Goal: Find specific page/section: Find specific page/section

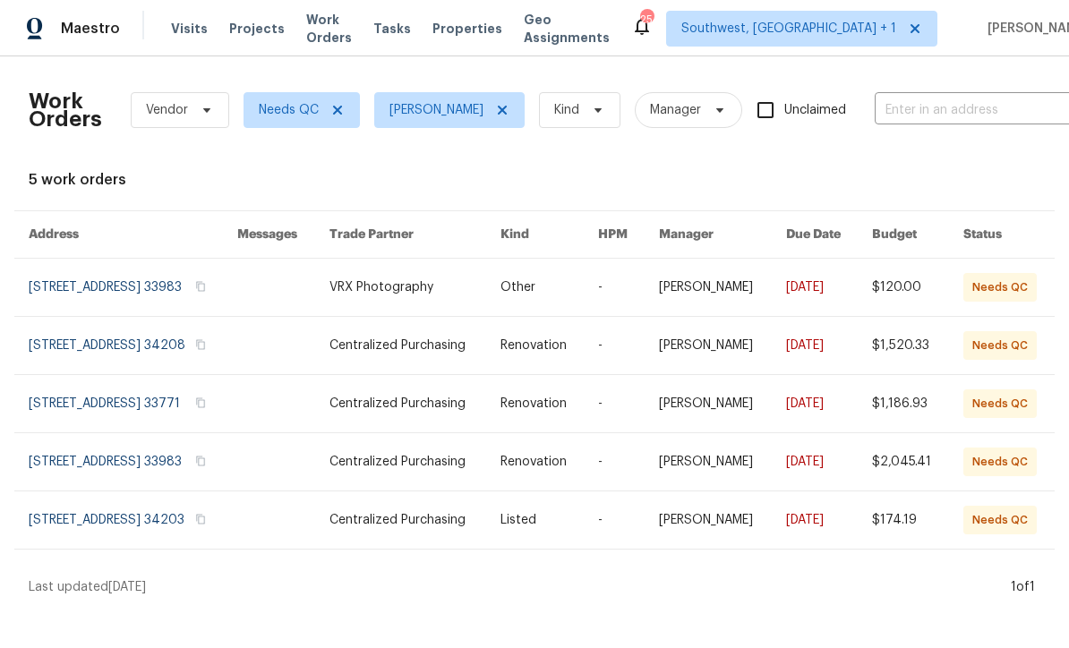
click at [489, 37] on span "Properties" at bounding box center [467, 29] width 70 height 18
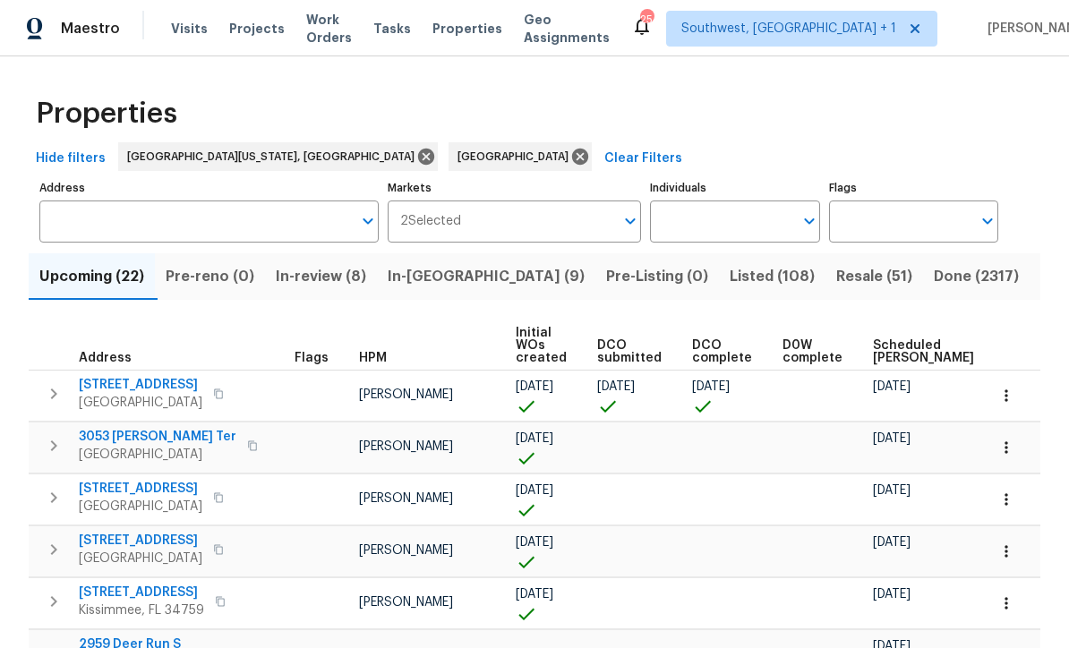
click at [727, 220] on input "Individuals" at bounding box center [721, 222] width 142 height 42
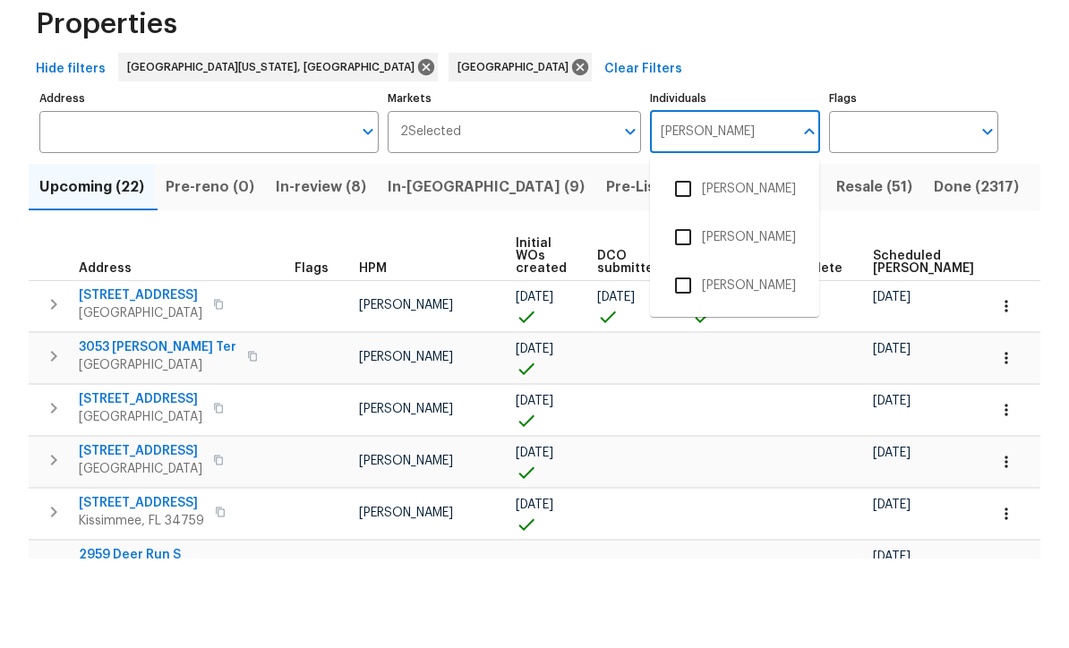
scroll to position [59, 0]
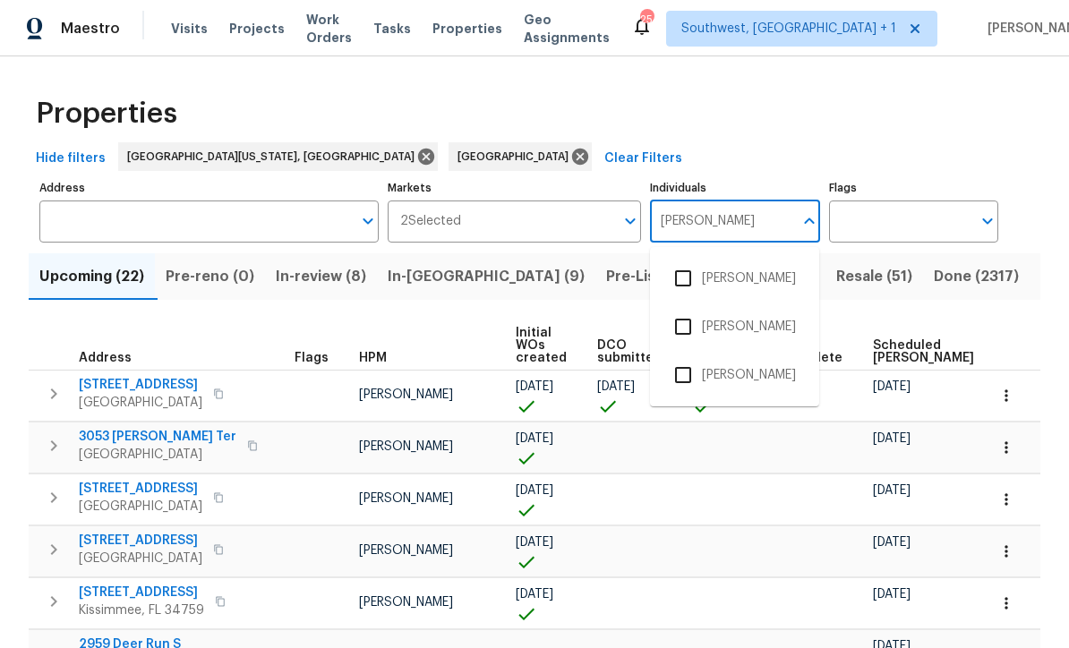
type input "[PERSON_NAME]"
click at [1012, 85] on div "Properties" at bounding box center [535, 113] width 1012 height 57
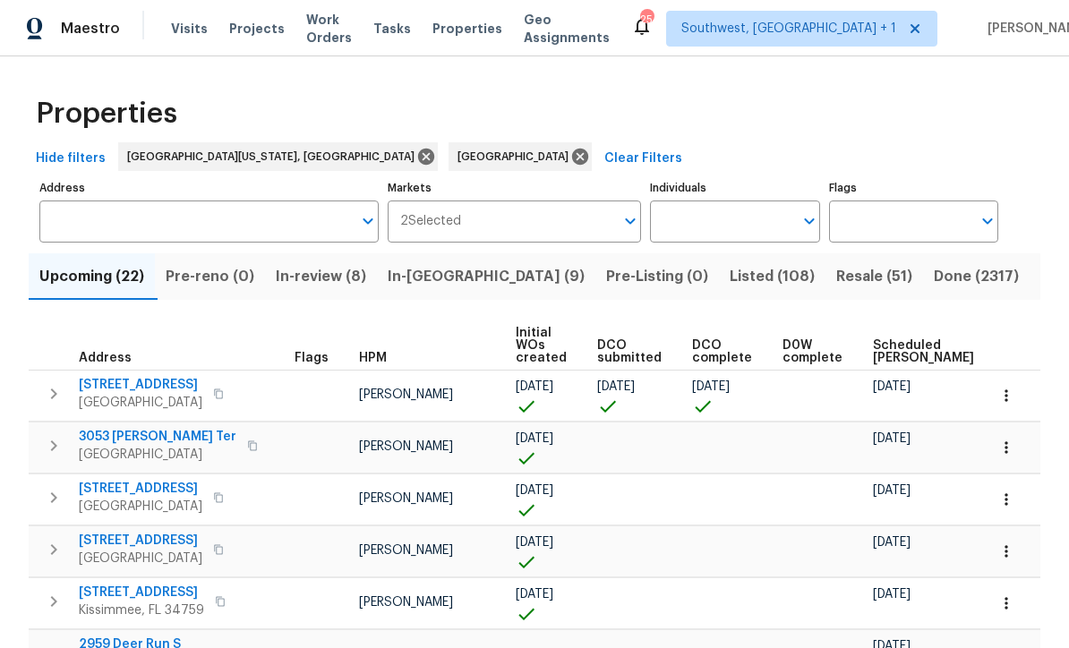
click at [735, 201] on input "Individuals" at bounding box center [721, 222] width 142 height 42
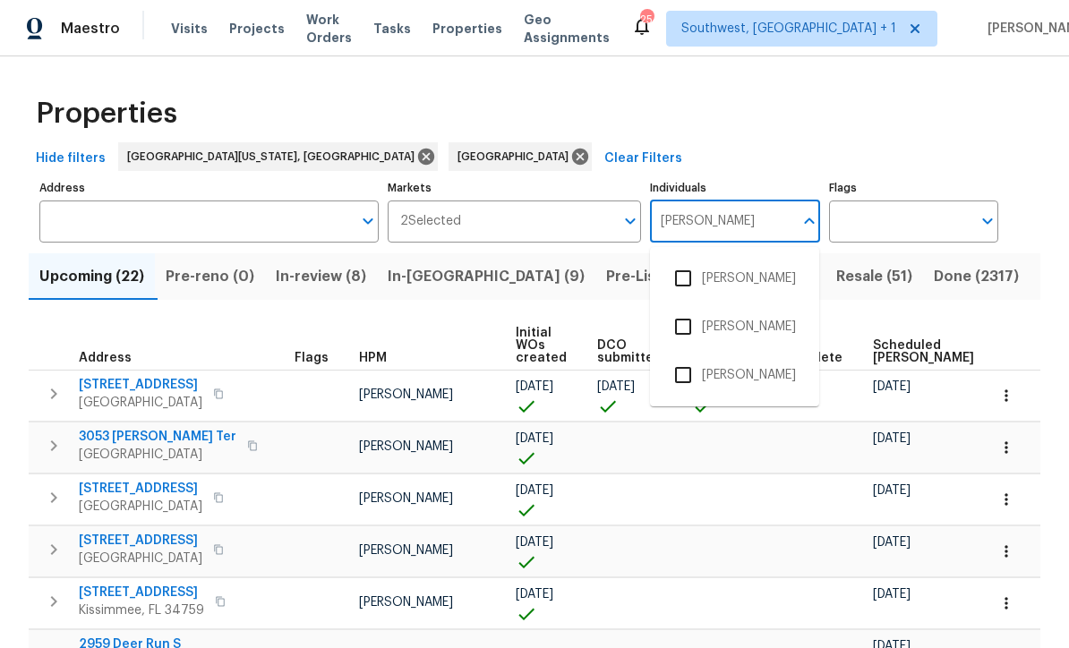
type input "[PERSON_NAME]"
click at [696, 260] on input "checkbox" at bounding box center [683, 279] width 38 height 38
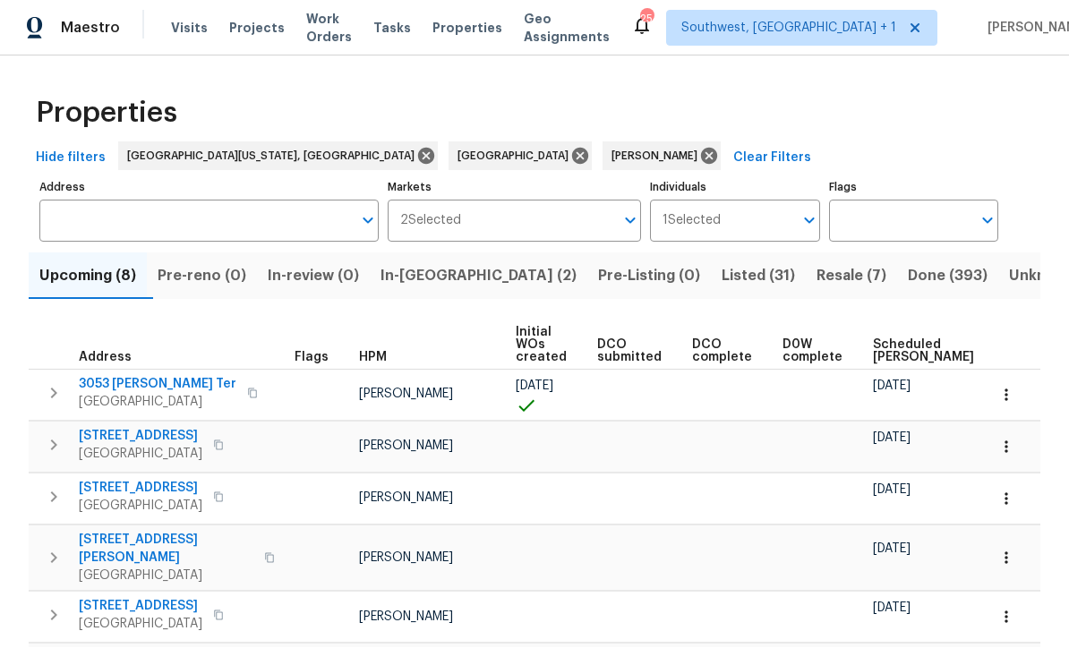
scroll to position [1, 0]
click at [221, 229] on input "Address" at bounding box center [195, 222] width 312 height 42
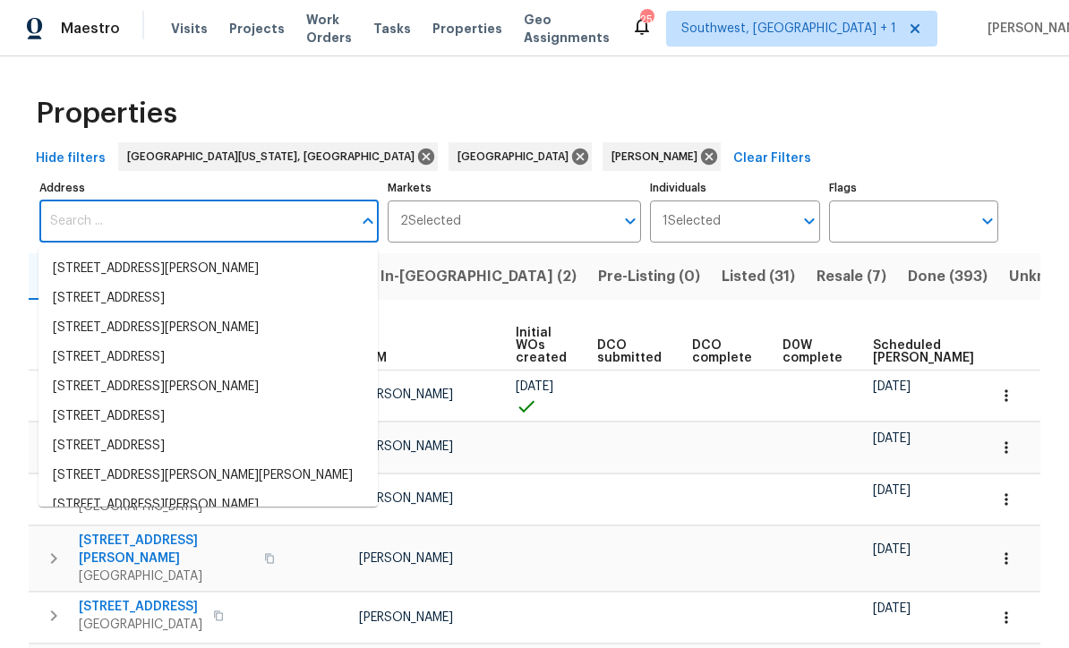
scroll to position [0, 0]
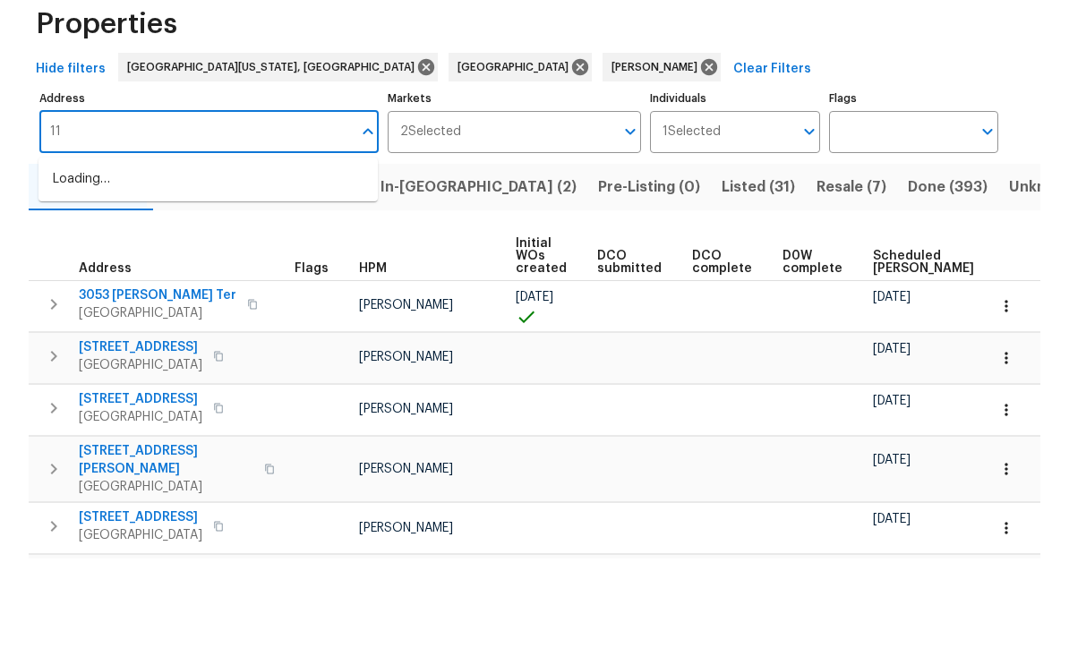
type input "1"
type input "8110 enclave"
click at [128, 254] on li "[STREET_ADDRESS]" at bounding box center [207, 269] width 339 height 30
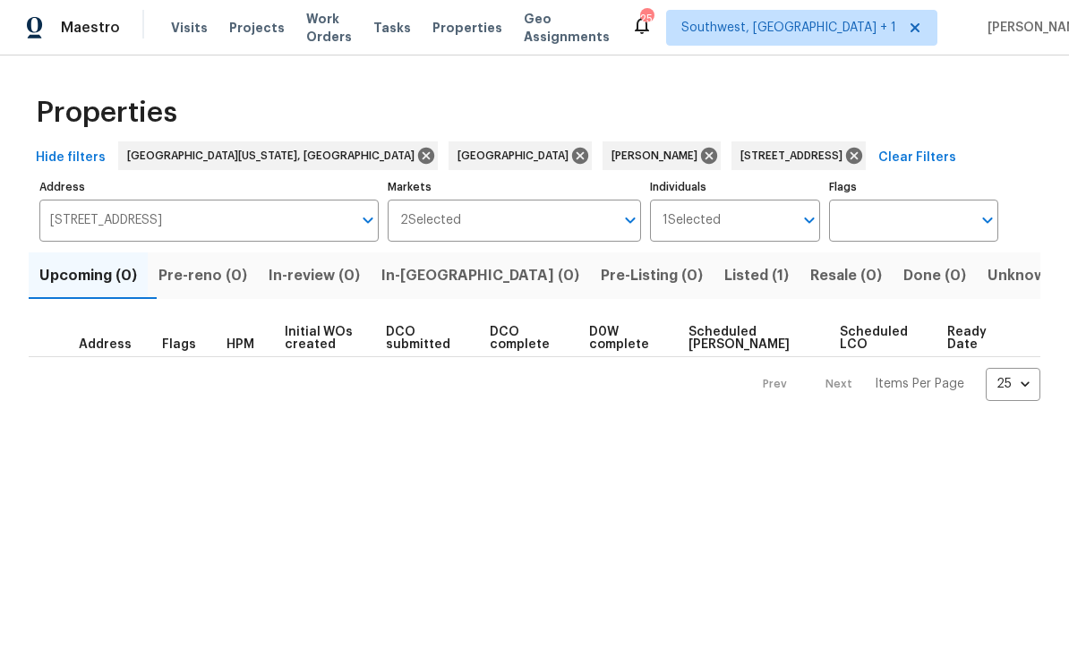
click at [724, 278] on span "Listed (1)" at bounding box center [756, 276] width 64 height 25
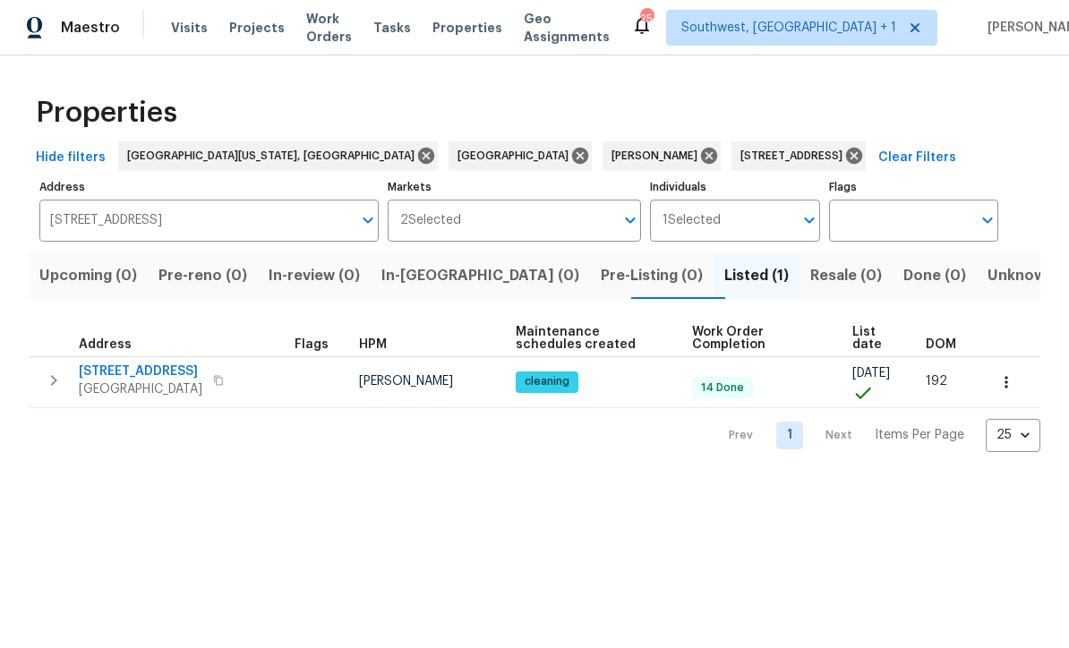
click at [32, 372] on td "[STREET_ADDRESS]" at bounding box center [158, 381] width 259 height 47
click at [47, 389] on icon "button" at bounding box center [53, 381] width 21 height 21
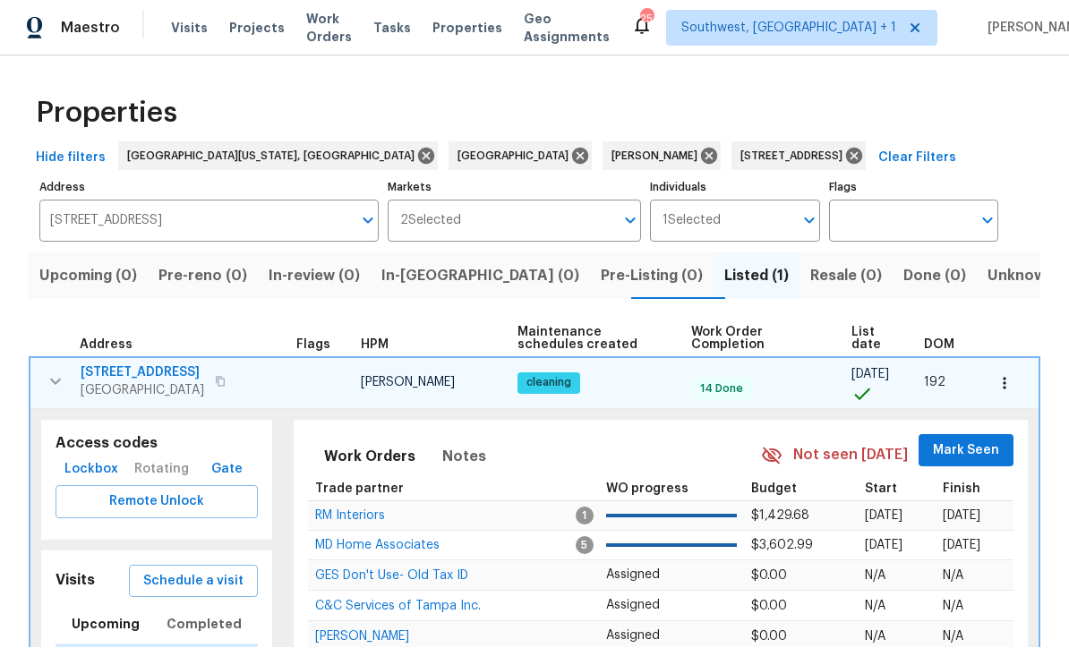
scroll to position [1, 0]
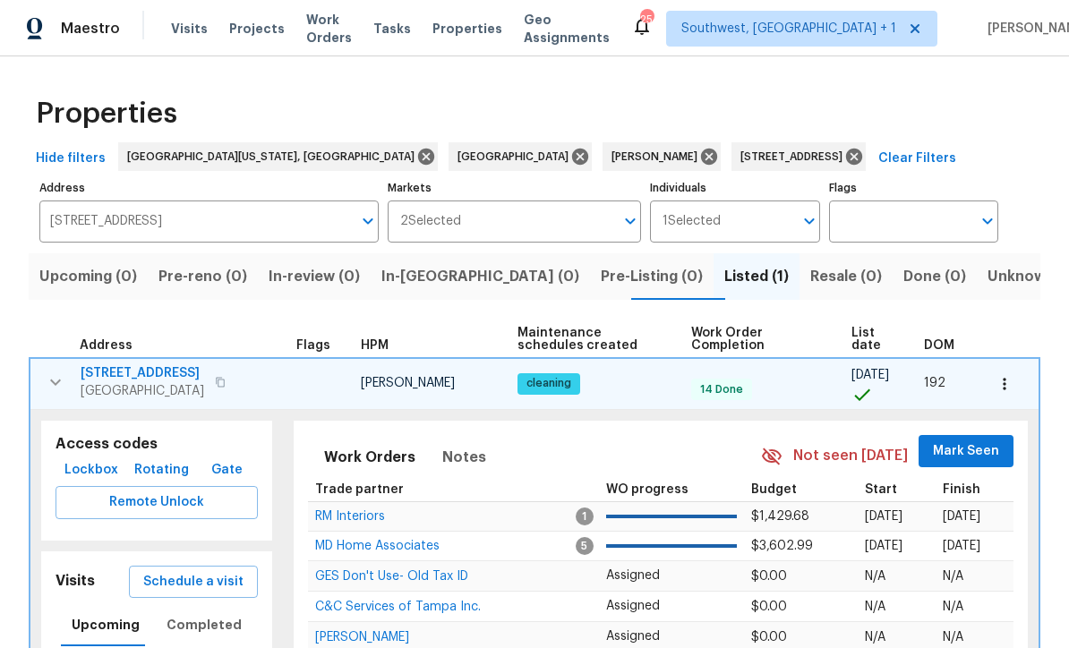
click at [85, 465] on span "Lockbox" at bounding box center [91, 470] width 54 height 22
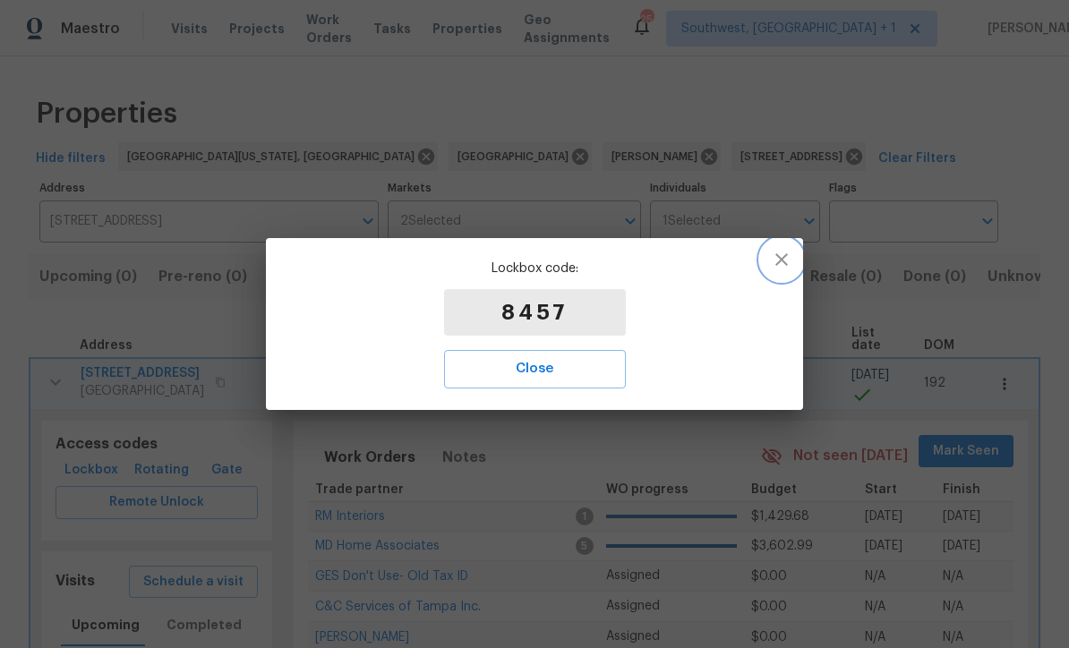
click at [789, 256] on icon "button" at bounding box center [781, 259] width 21 height 21
